Goal: Task Accomplishment & Management: Manage account settings

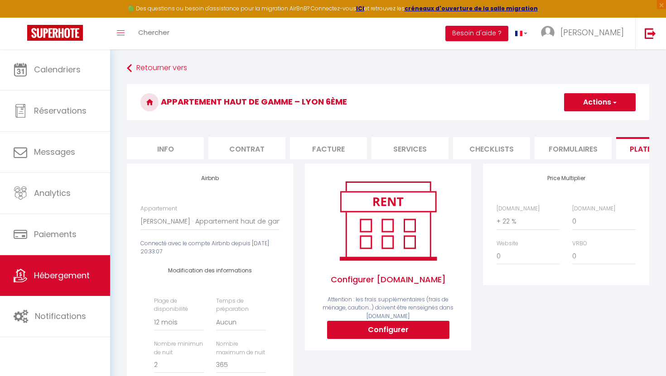
select select "8486-1500704888958729390"
select select "365"
select select
select select "EUR"
select select
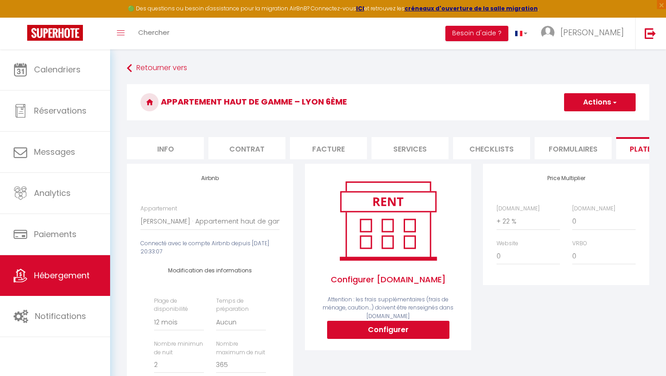
select select "+ 22 %"
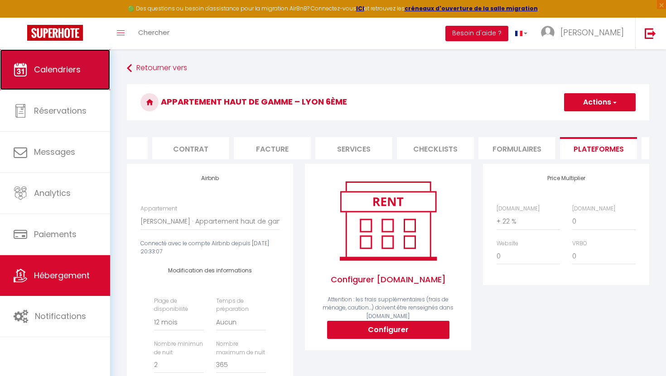
click at [58, 86] on link "Calendriers" at bounding box center [55, 69] width 110 height 41
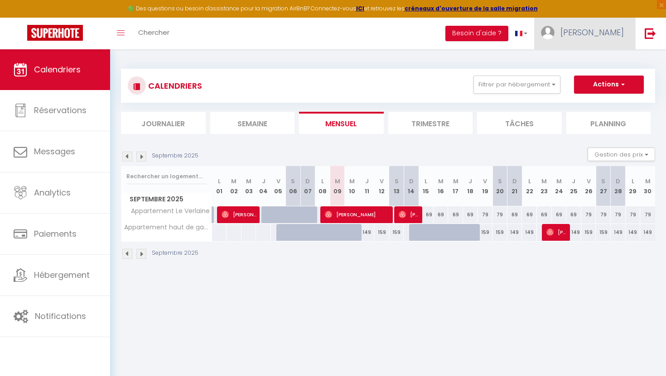
click at [554, 31] on img at bounding box center [548, 33] width 14 height 14
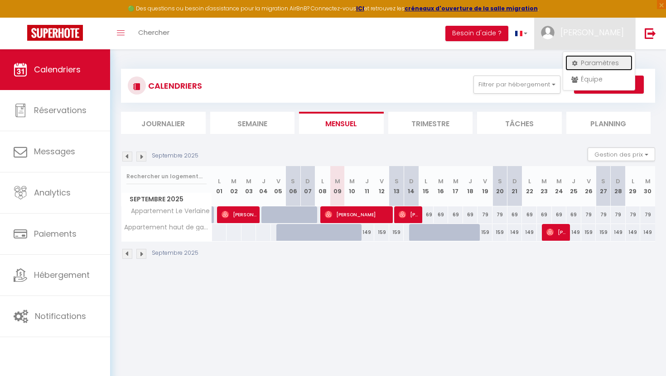
click at [595, 59] on link "Paramètres" at bounding box center [598, 62] width 67 height 15
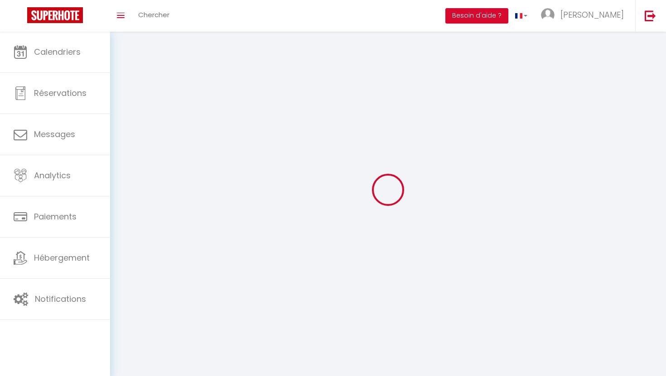
type input "[PERSON_NAME]"
type input "bentolila"
type input "0783145844"
type input "[STREET_ADDRESS][PERSON_NAME]"
type input "69100"
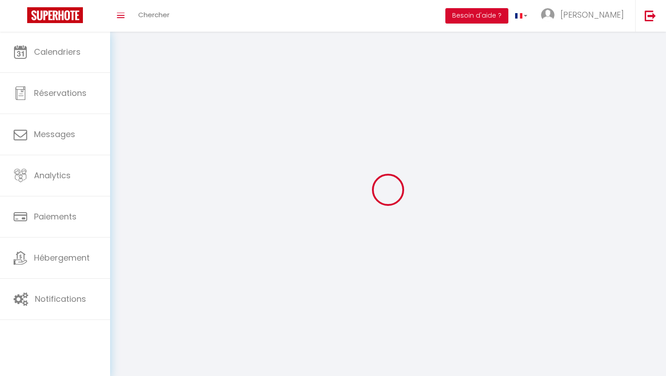
type input "villeurbanne"
type input "BsUuMoFHNGJgW52d0wOMYO3DL"
type input "rSbUV2yLy1yN5yjNoZ2tg5GSt"
type input "[URL][DOMAIN_NAME]"
type input "BsUuMoFHNGJgW52d0wOMYO3DL"
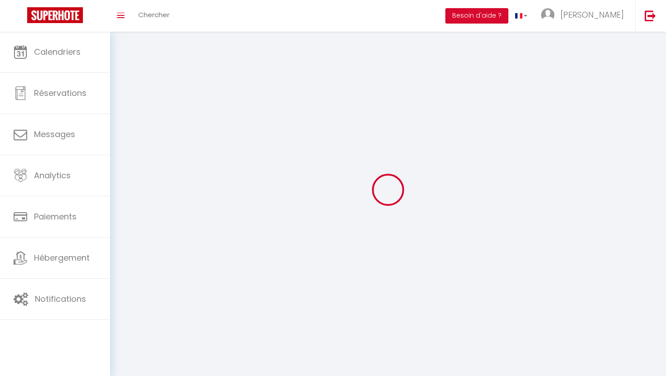
type input "rSbUV2yLy1yN5yjNoZ2tg5GSt"
type input "[URL][DOMAIN_NAME]"
select select "28"
select select "fr"
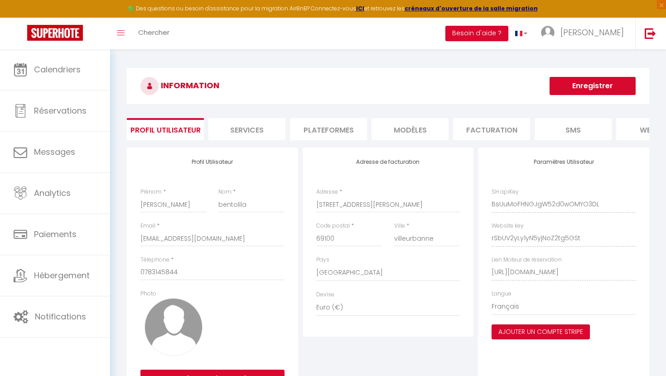
click at [307, 132] on li "Plateformes" at bounding box center [328, 129] width 77 height 22
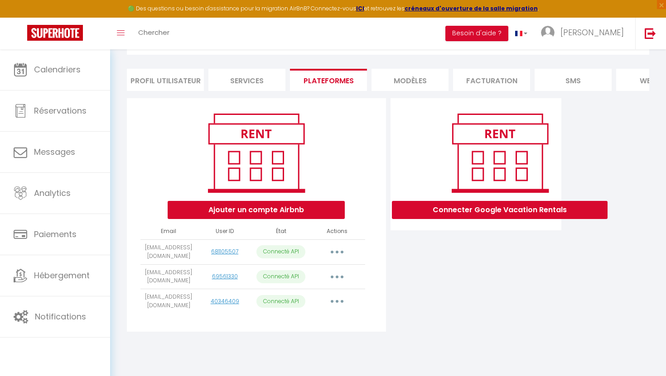
scroll to position [49, 0]
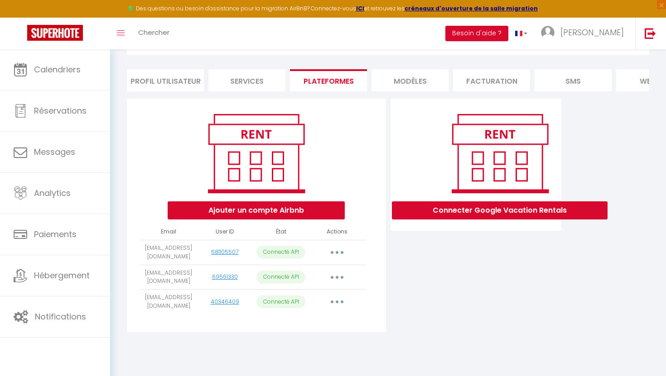
click at [338, 301] on button "button" at bounding box center [336, 302] width 25 height 14
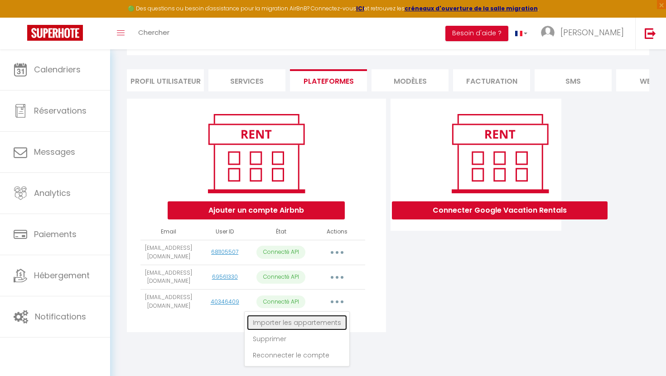
click at [323, 321] on link "Importer les appartements" at bounding box center [297, 322] width 100 height 15
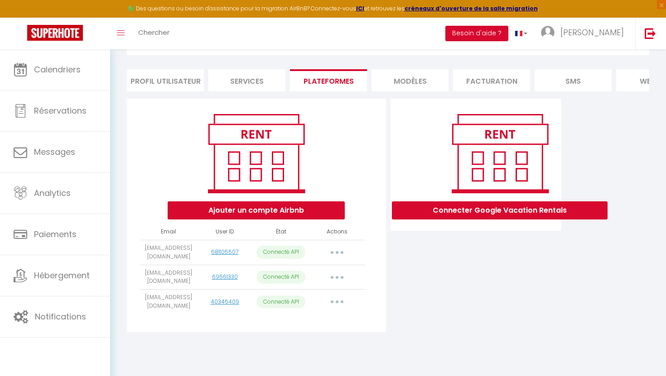
select select
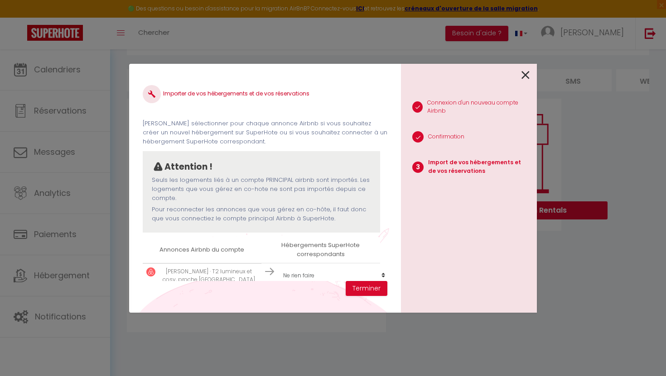
scroll to position [39, 0]
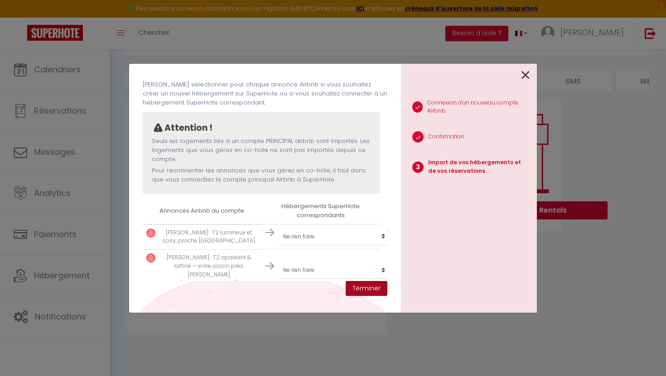
click at [374, 291] on button "Terminer" at bounding box center [366, 288] width 42 height 15
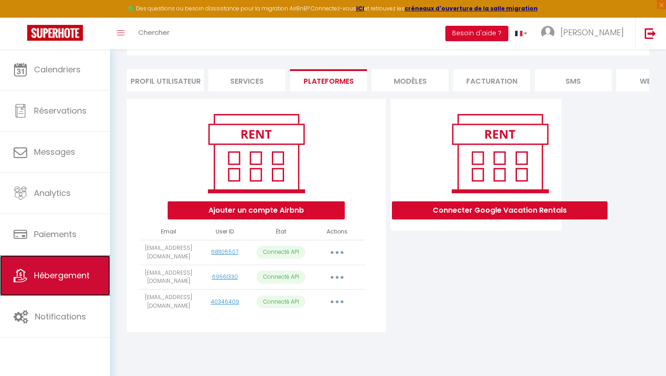
click at [75, 283] on link "Hébergement" at bounding box center [55, 275] width 110 height 41
